Goal: Information Seeking & Learning: Learn about a topic

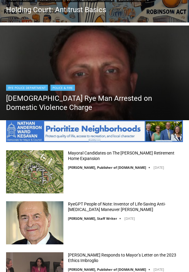
scroll to position [416, 0]
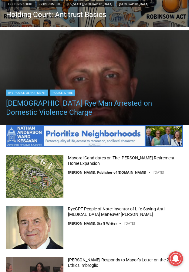
click at [127, 102] on link "[DEMOGRAPHIC_DATA] Rye Man Arrested on Domestic Violence Charge" at bounding box center [94, 108] width 177 height 18
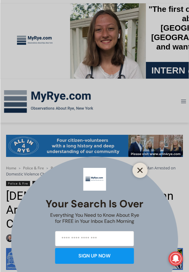
click at [138, 167] on button "Close" at bounding box center [140, 170] width 8 height 8
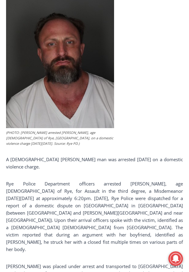
scroll to position [303, 0]
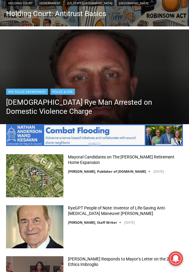
scroll to position [455, 0]
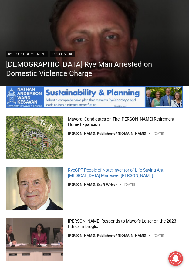
click at [135, 169] on link "RyeGPT People of Note: Inventor of Life-Saving Anti-[MEDICAL_DATA] Maneuver [PE…" at bounding box center [125, 172] width 115 height 11
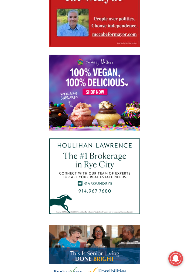
scroll to position [1262, 0]
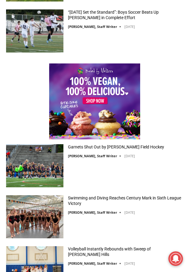
scroll to position [1305, 0]
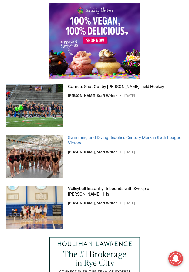
click at [91, 136] on link "Swimming and Diving Reaches Century Mark in Sixth League Victory" at bounding box center [125, 140] width 115 height 11
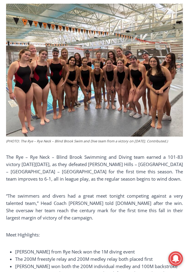
scroll to position [243, 0]
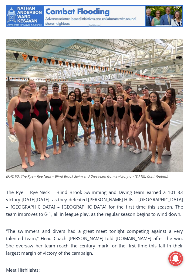
click at [94, 93] on img at bounding box center [94, 105] width 177 height 133
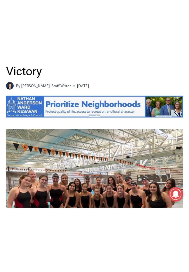
scroll to position [0, 0]
